Goal: Book appointment/travel/reservation

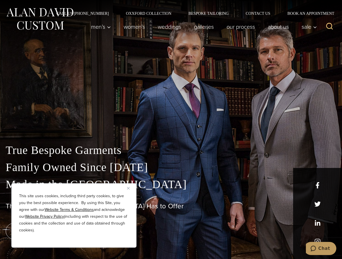
click at [129, 188] on img "Close" at bounding box center [128, 188] width 3 height 3
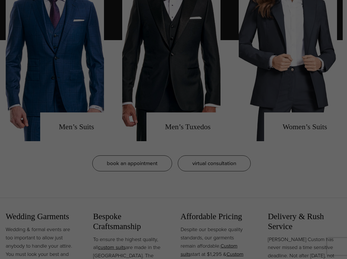
scroll to position [512, 0]
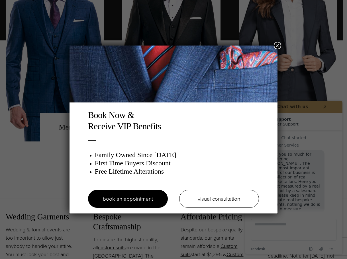
click at [38, 167] on div "Book Now & Receive VIP Benefits Family Owned Since [DATE] First Time Buyers Dis…" at bounding box center [173, 129] width 347 height 259
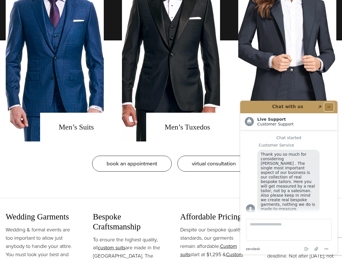
click at [329, 106] on icon "Minimize widget" at bounding box center [329, 107] width 4 height 4
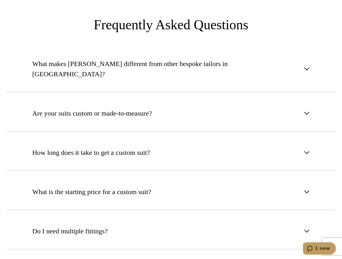
scroll to position [2220, 0]
click at [309, 228] on span "button" at bounding box center [307, 231] width 7 height 7
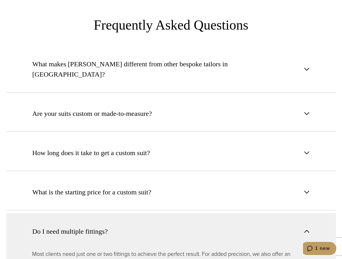
click at [309, 228] on span "button" at bounding box center [307, 231] width 7 height 7
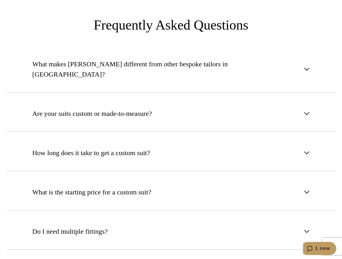
click at [306, 189] on span "button" at bounding box center [307, 192] width 7 height 7
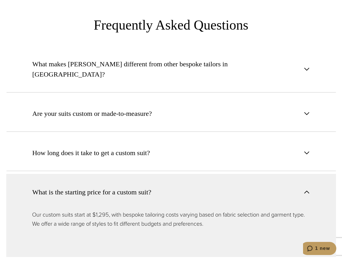
click at [307, 189] on span "button" at bounding box center [307, 192] width 7 height 7
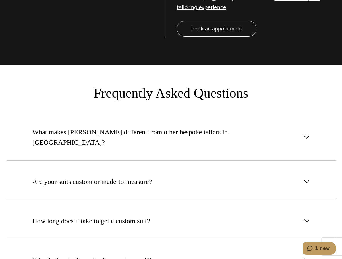
scroll to position [2135, 0]
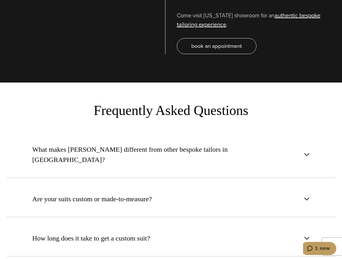
click at [308, 235] on span "button" at bounding box center [307, 238] width 7 height 7
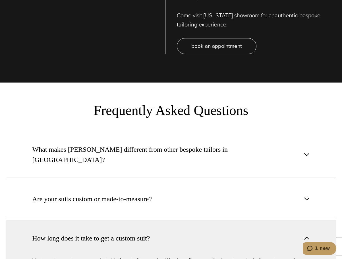
click at [308, 235] on span "button" at bounding box center [307, 238] width 7 height 7
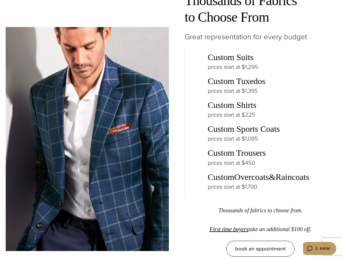
scroll to position [769, 0]
